Goal: Information Seeking & Learning: Compare options

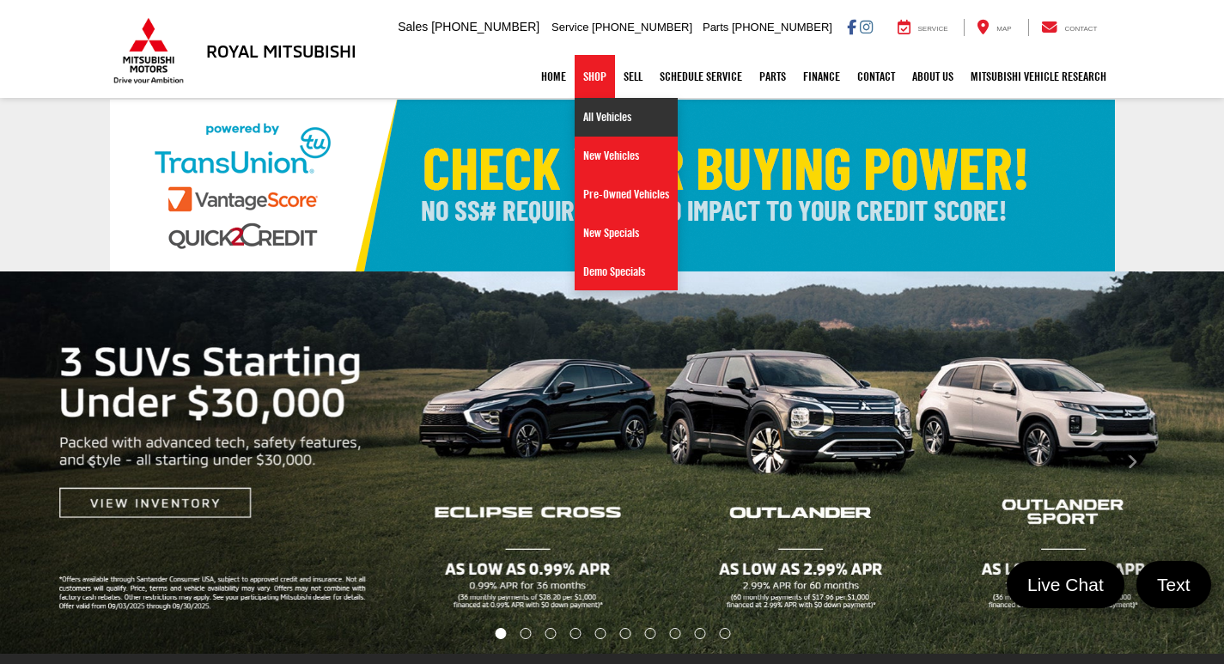
click at [586, 115] on link "All Vehicles" at bounding box center [626, 117] width 103 height 39
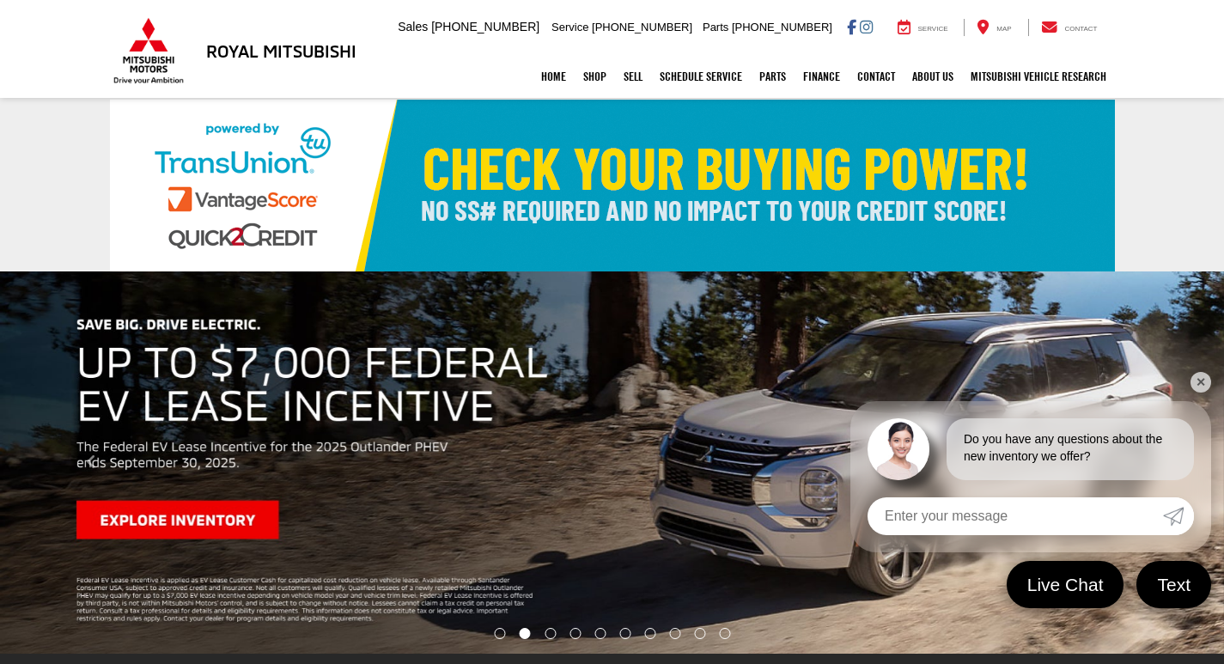
click at [1196, 381] on link "✕" at bounding box center [1201, 382] width 21 height 21
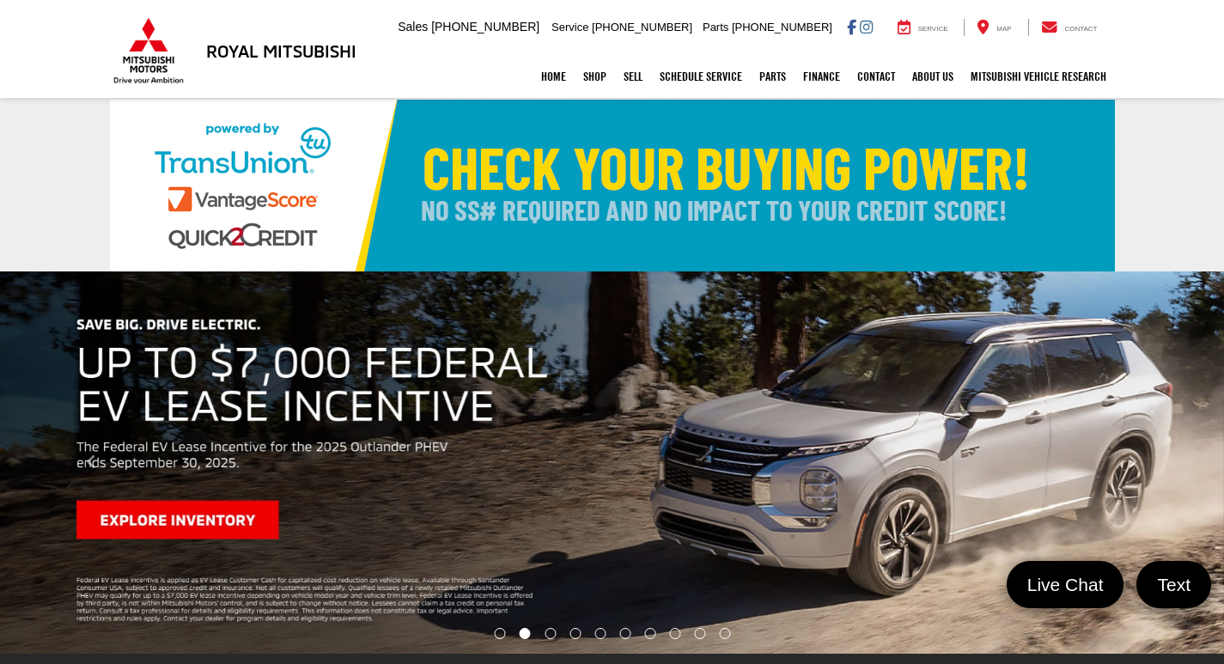
click at [151, 62] on div "Home Shop All Vehicles New Vehicles Pre-Owned Vehicles New Specials Demo Specia…" at bounding box center [612, 76] width 1005 height 43
click at [500, 636] on li "Go to slide number 1." at bounding box center [499, 633] width 11 height 11
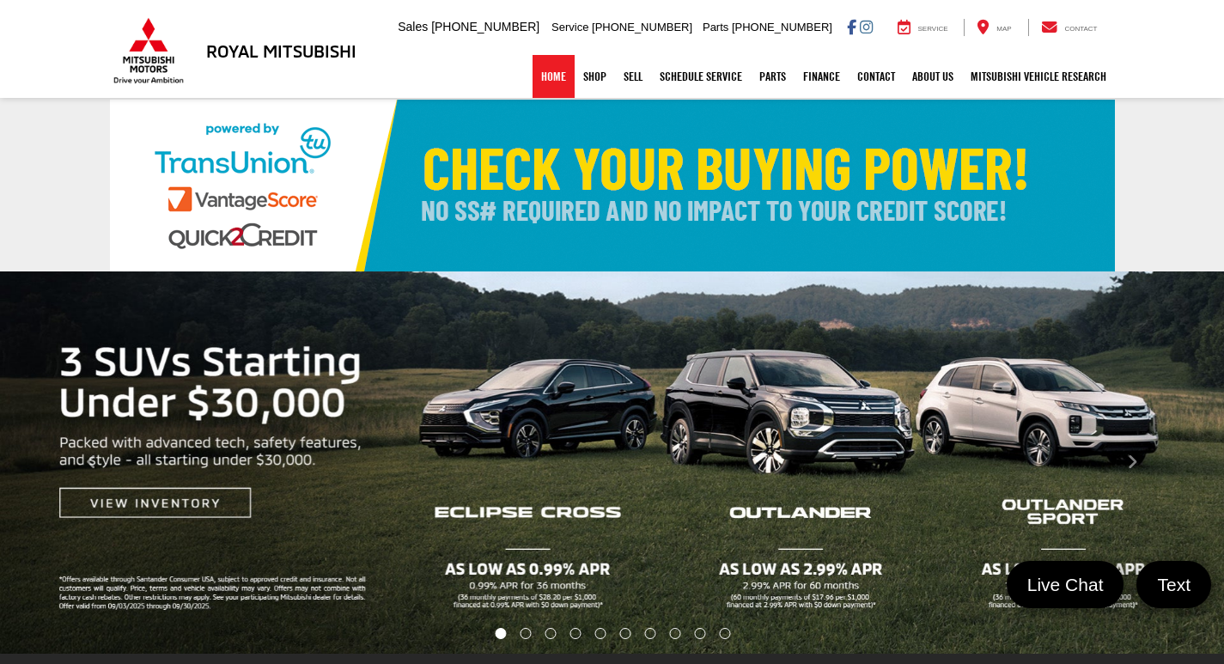
click at [546, 71] on link "Home" at bounding box center [554, 76] width 42 height 43
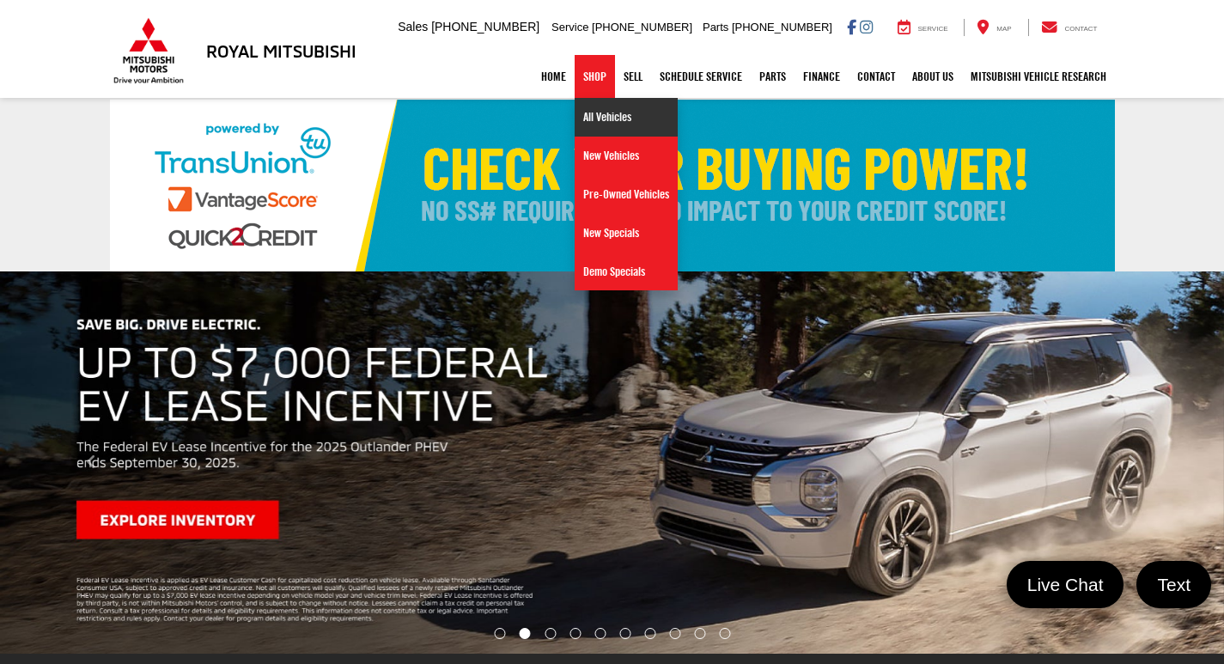
click at [589, 129] on link "All Vehicles" at bounding box center [626, 117] width 103 height 39
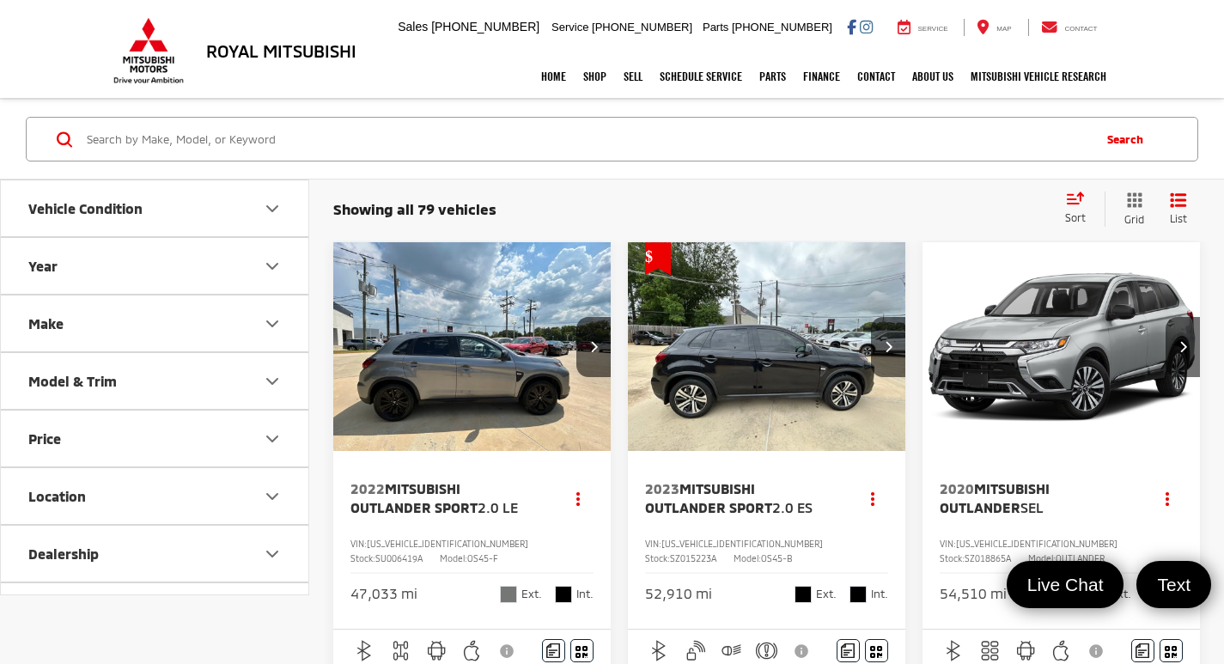
click at [277, 314] on icon "Make" at bounding box center [272, 324] width 21 height 21
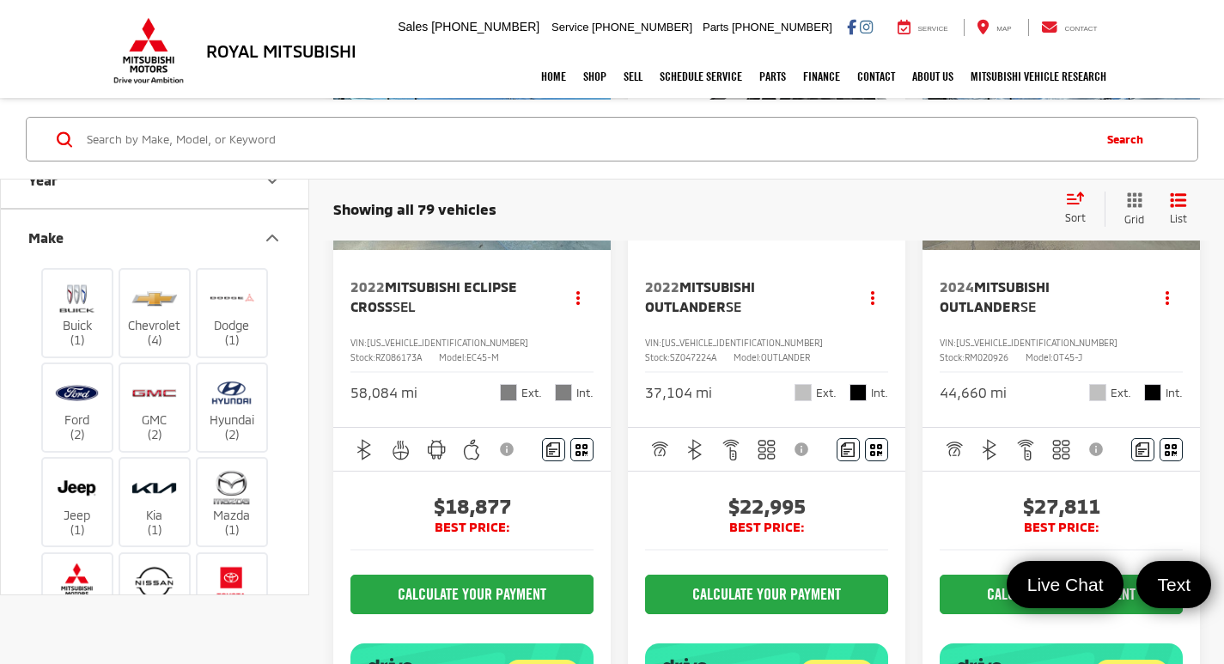
scroll to position [945, 0]
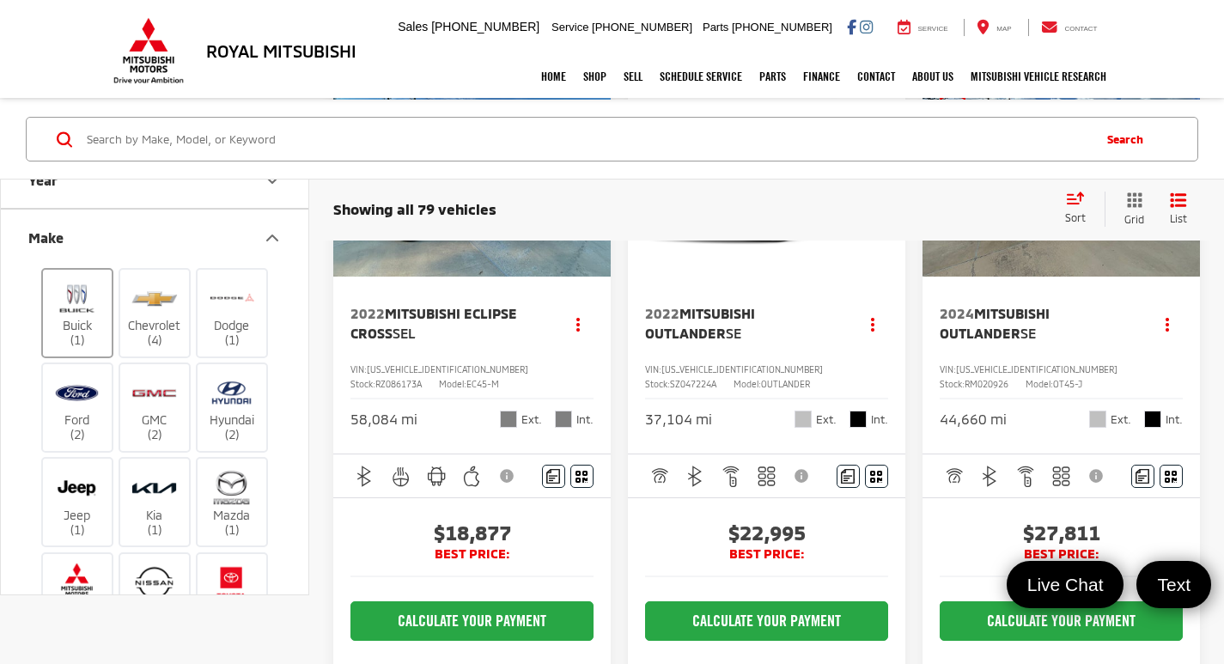
click at [70, 311] on img at bounding box center [76, 298] width 47 height 40
click at [0, 0] on input "Buick (1)" at bounding box center [0, 0] width 0 height 0
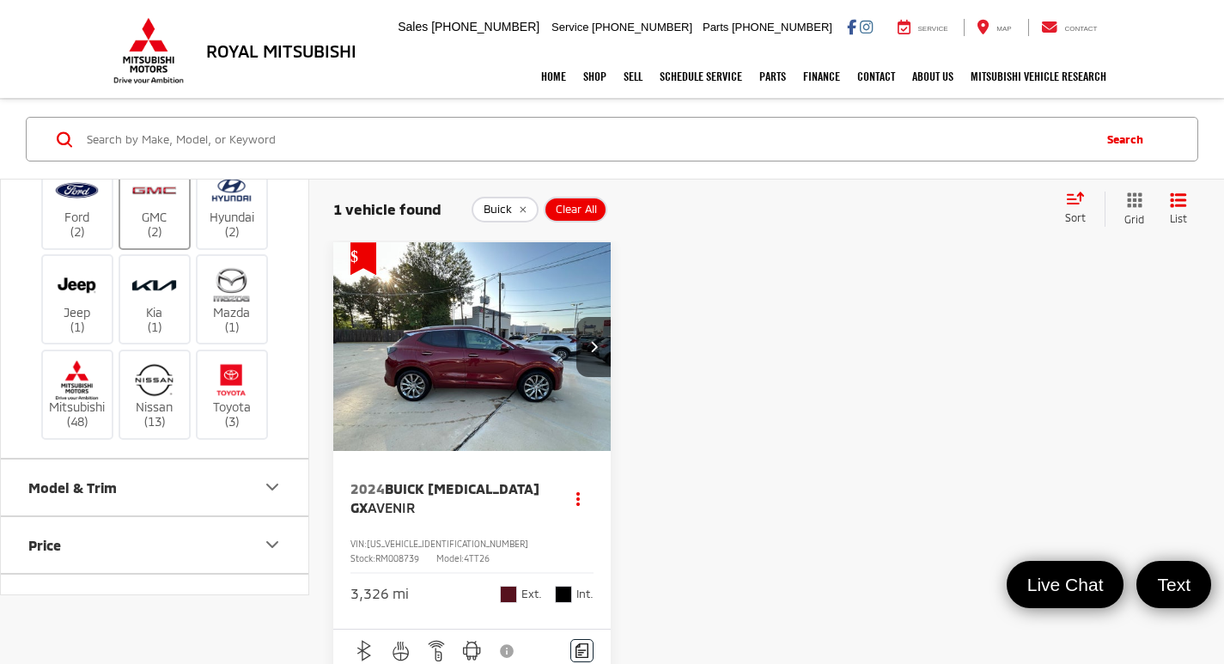
scroll to position [344, 0]
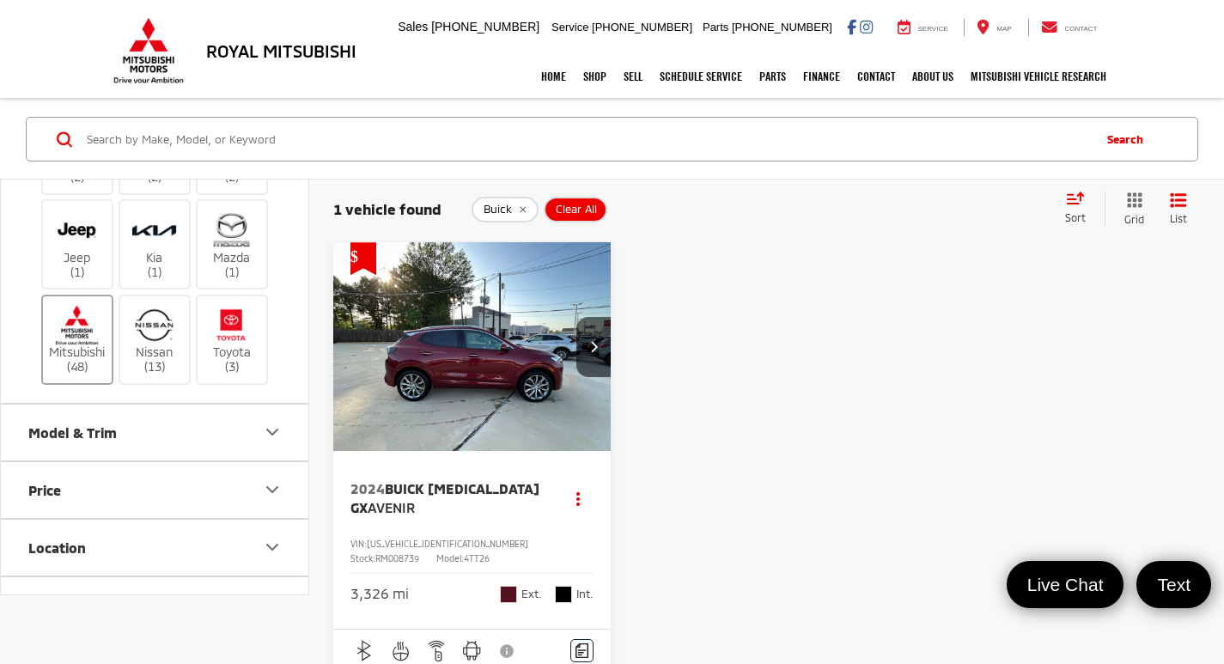
click at [73, 339] on img at bounding box center [76, 325] width 47 height 40
click at [0, 0] on input "Mitsubishi (48)" at bounding box center [0, 0] width 0 height 0
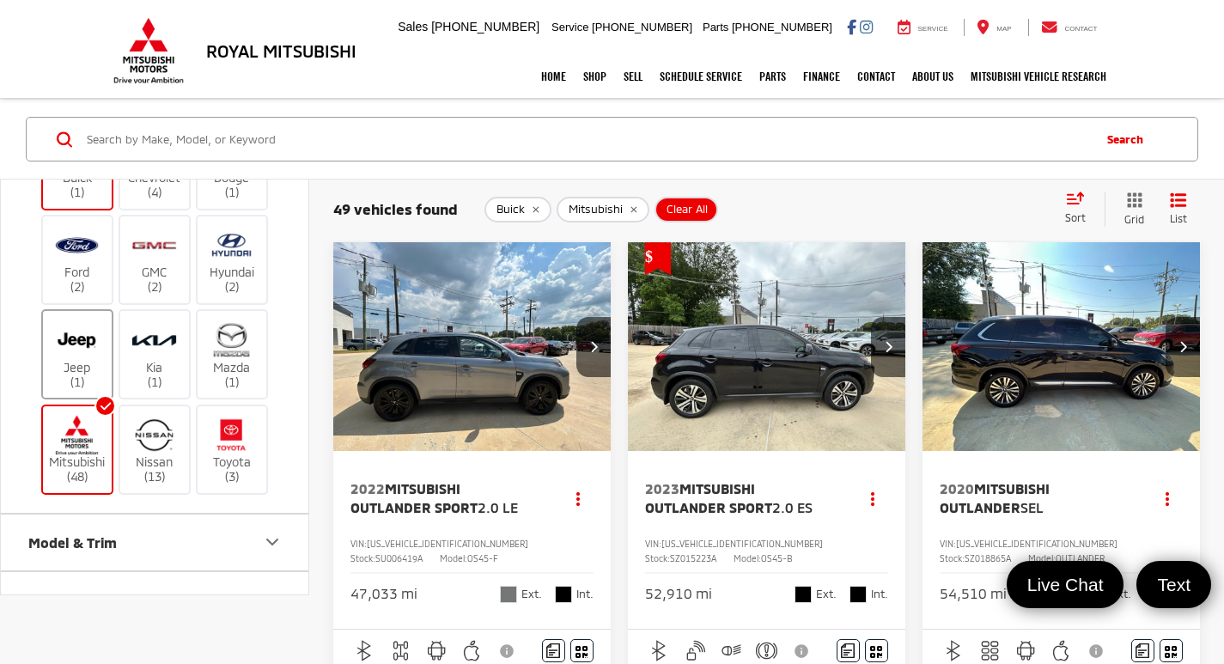
scroll to position [172, 0]
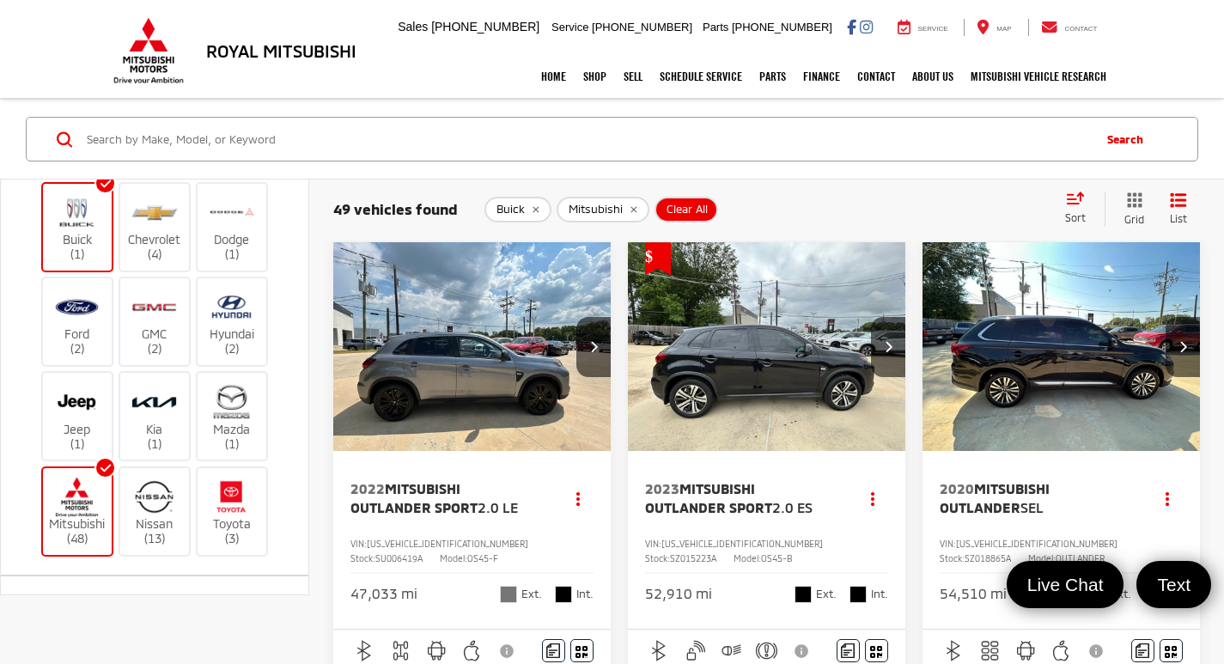
click at [79, 244] on label "Buick (1)" at bounding box center [78, 227] width 70 height 70
click at [0, 0] on input "Buick (1)" at bounding box center [0, 0] width 0 height 0
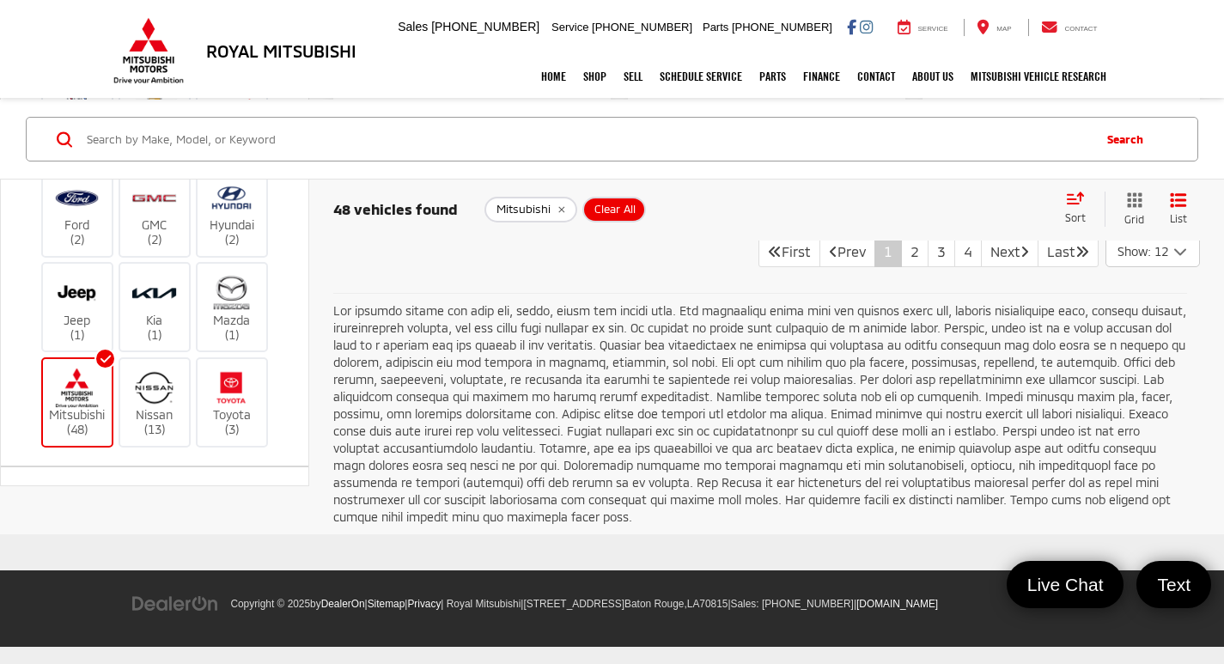
scroll to position [3437, 0]
click at [901, 267] on link "2" at bounding box center [914, 251] width 27 height 31
